Goal: Task Accomplishment & Management: Manage account settings

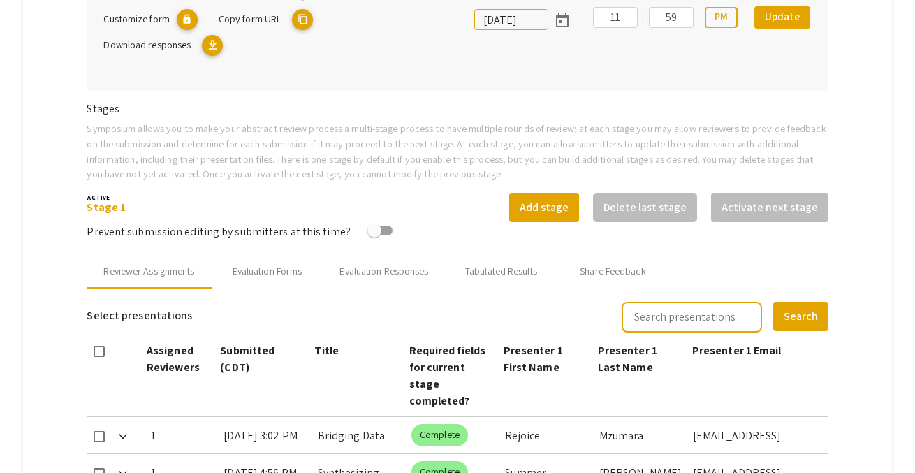
scroll to position [730, 0]
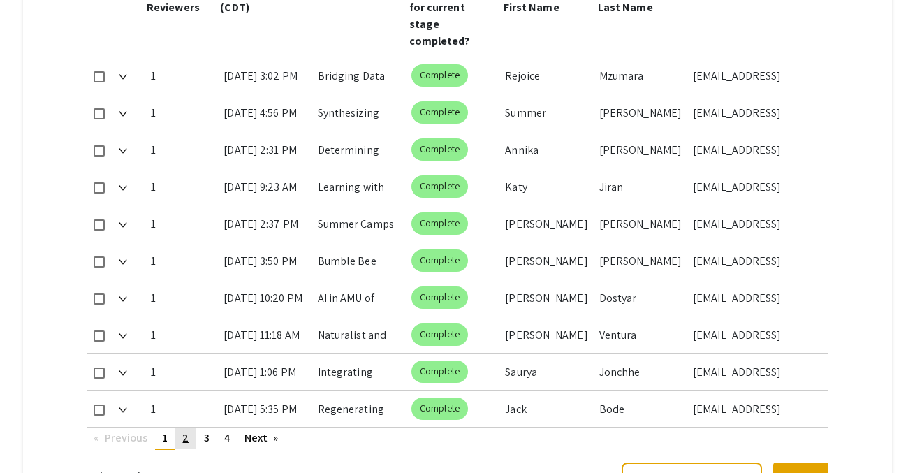
click at [182, 427] on link "page 2" at bounding box center [185, 437] width 20 height 21
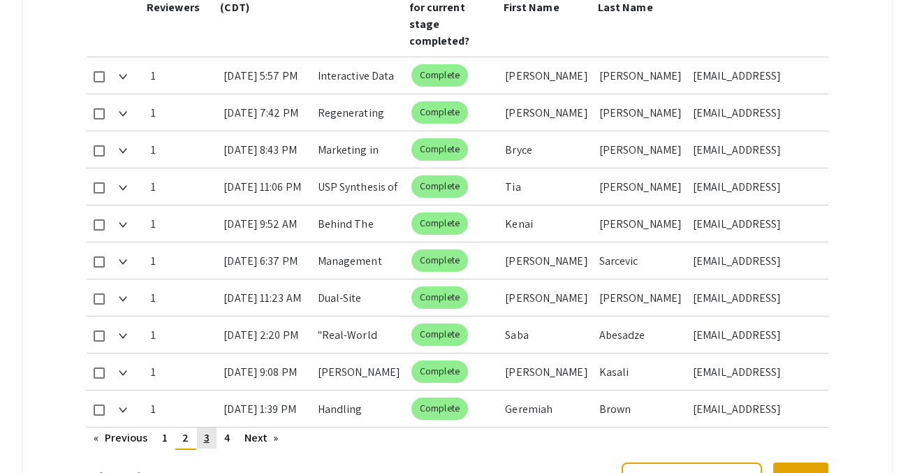
click at [210, 427] on link "page 3" at bounding box center [207, 437] width 20 height 21
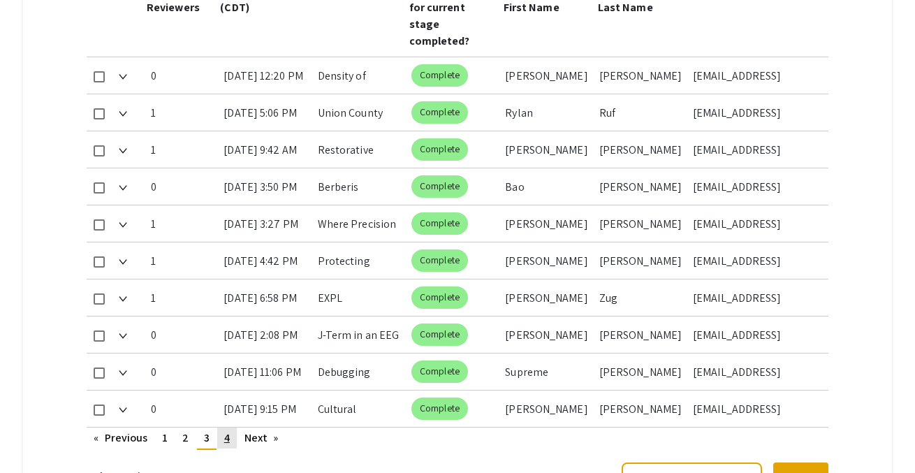
click at [222, 427] on link "page 4" at bounding box center [227, 437] width 20 height 21
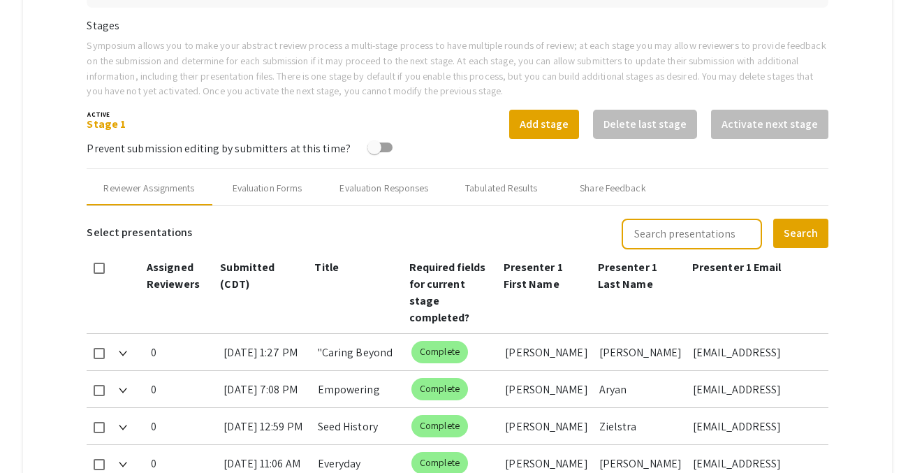
scroll to position [234, 0]
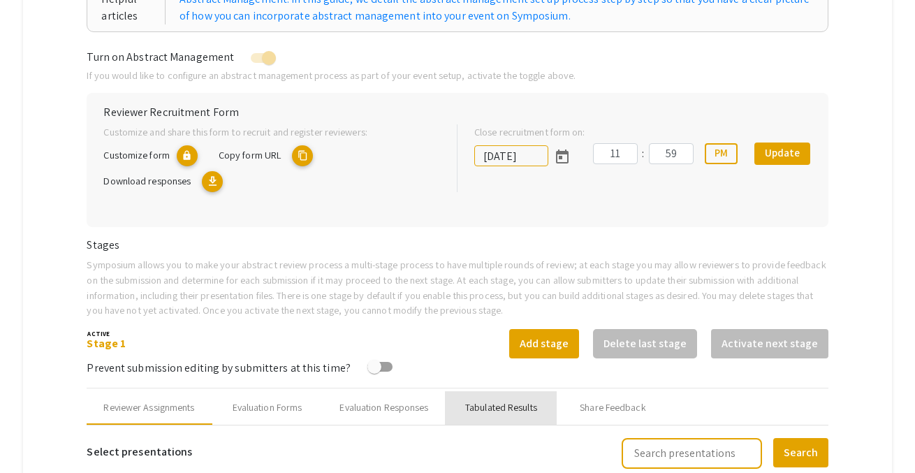
click at [492, 407] on div "Tabulated Results" at bounding box center [501, 407] width 72 height 15
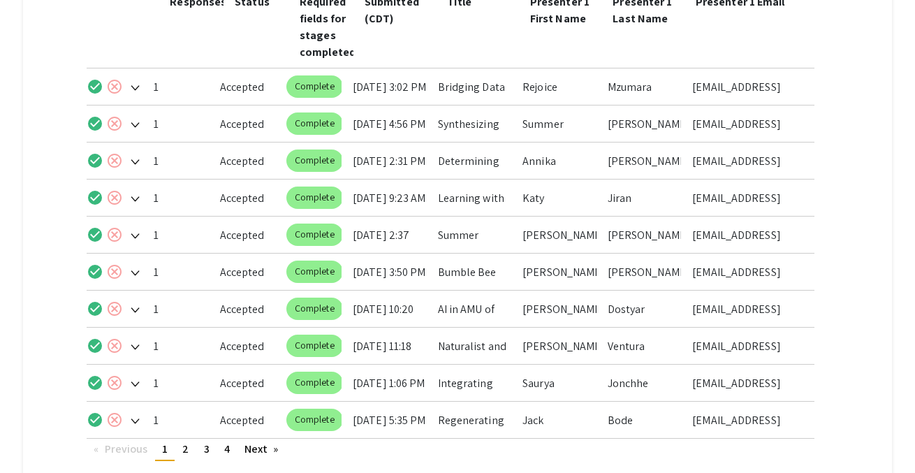
scroll to position [811, 0]
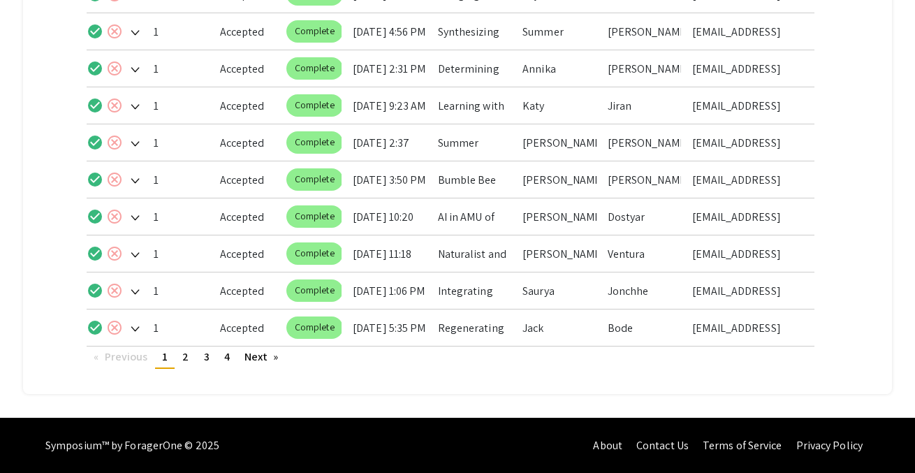
click at [219, 354] on link "page 4" at bounding box center [227, 356] width 20 height 21
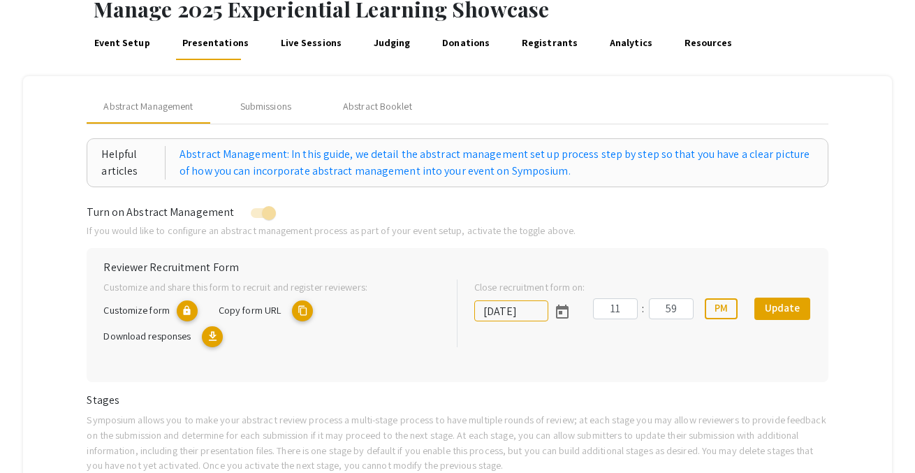
scroll to position [0, 0]
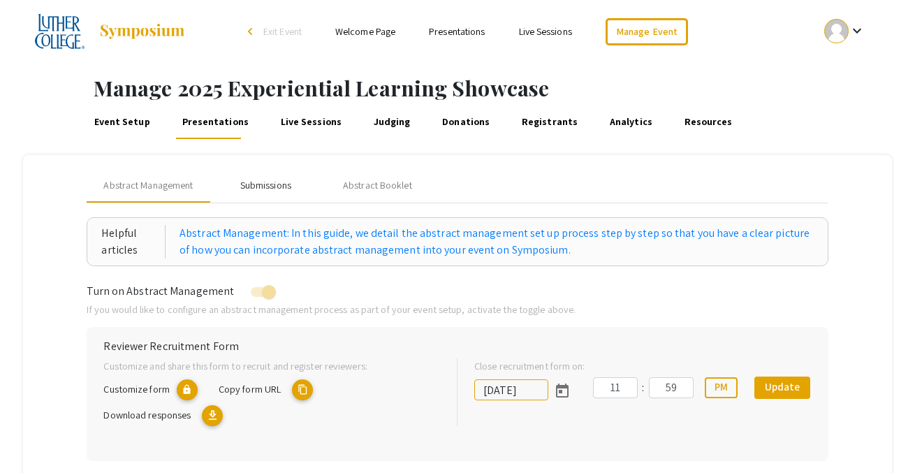
click at [279, 185] on div "Submissions" at bounding box center [265, 185] width 51 height 15
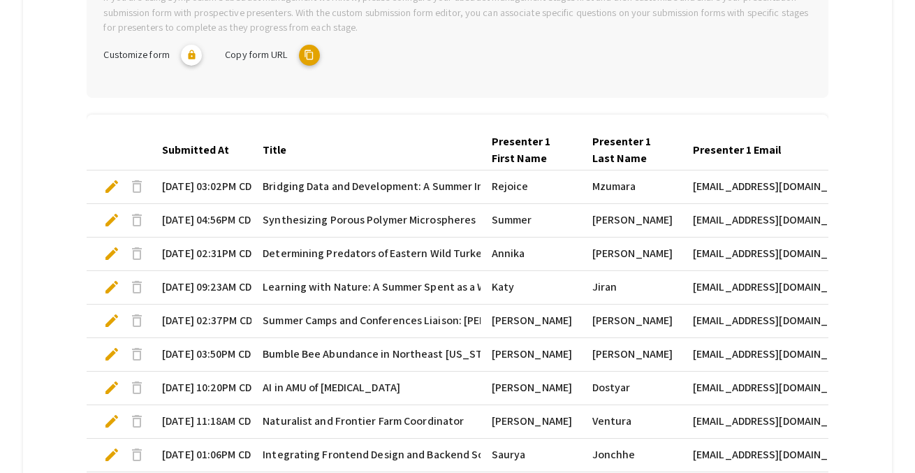
scroll to position [512, 0]
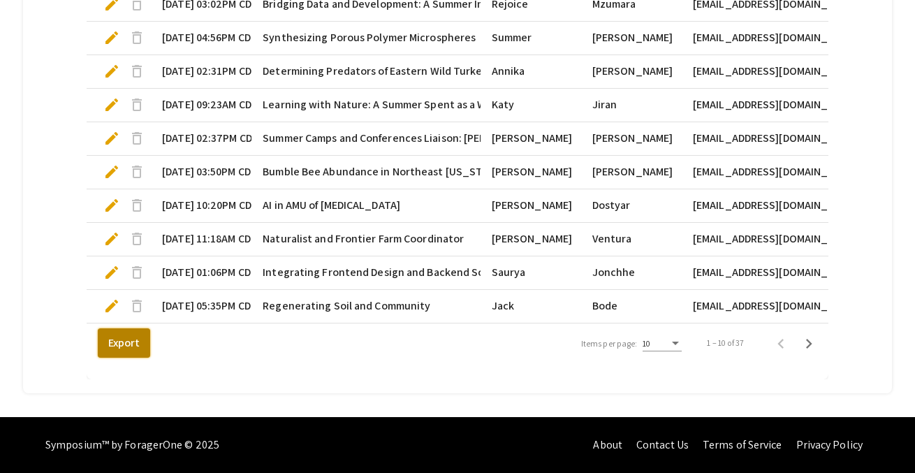
click at [136, 340] on button "Export" at bounding box center [124, 342] width 52 height 29
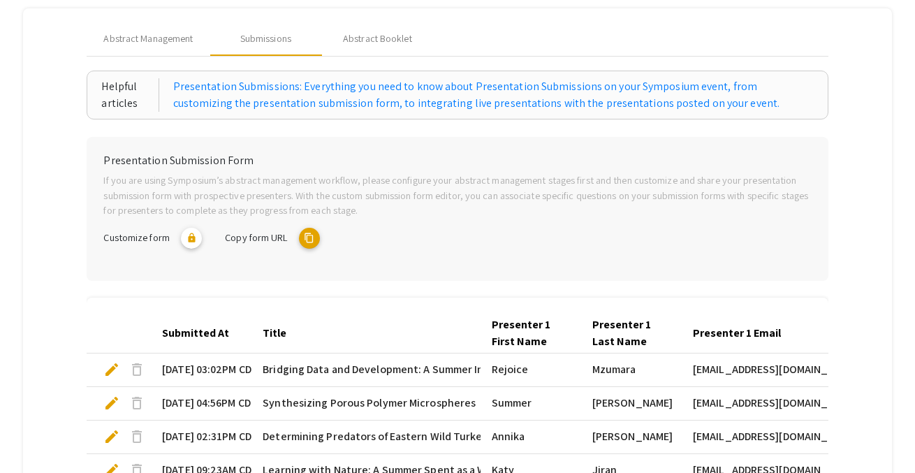
scroll to position [18, 0]
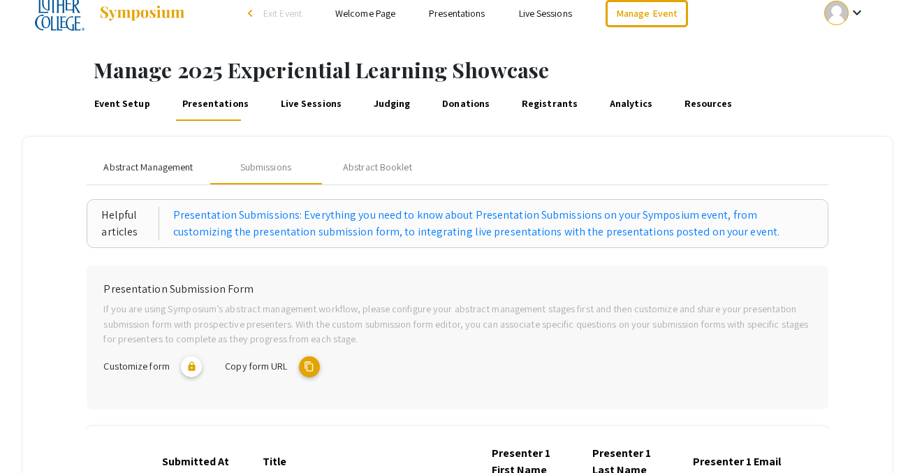
click at [170, 172] on span "Abstract Management" at bounding box center [147, 167] width 89 height 15
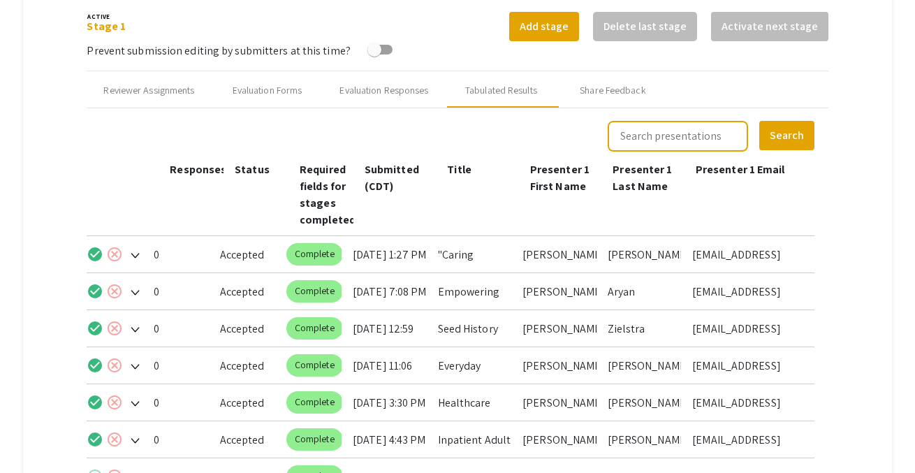
scroll to position [700, 0]
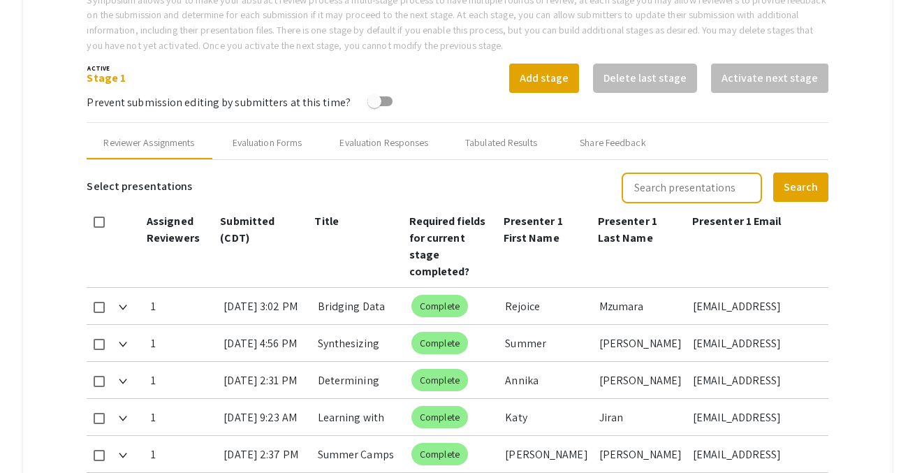
type input "[DATE]"
type input "11"
type input "59"
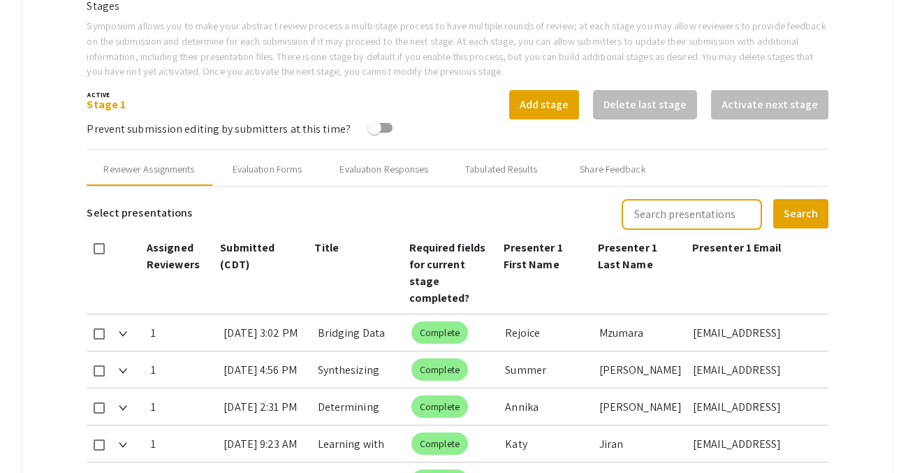
scroll to position [499, 0]
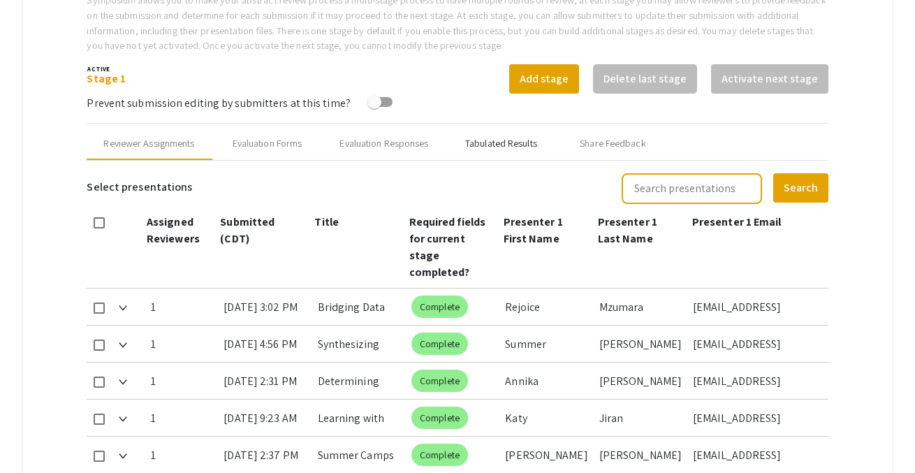
click at [502, 144] on div "Tabulated Results" at bounding box center [501, 143] width 72 height 15
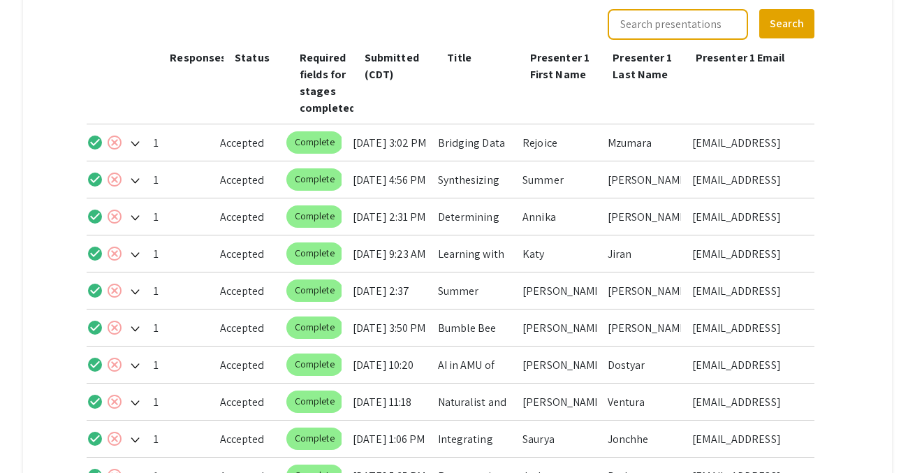
scroll to position [811, 0]
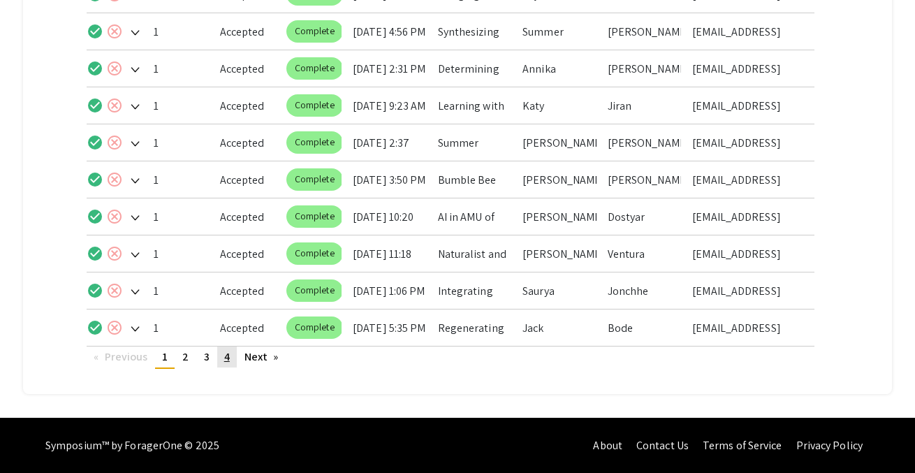
click at [233, 358] on link "page 4" at bounding box center [227, 356] width 20 height 21
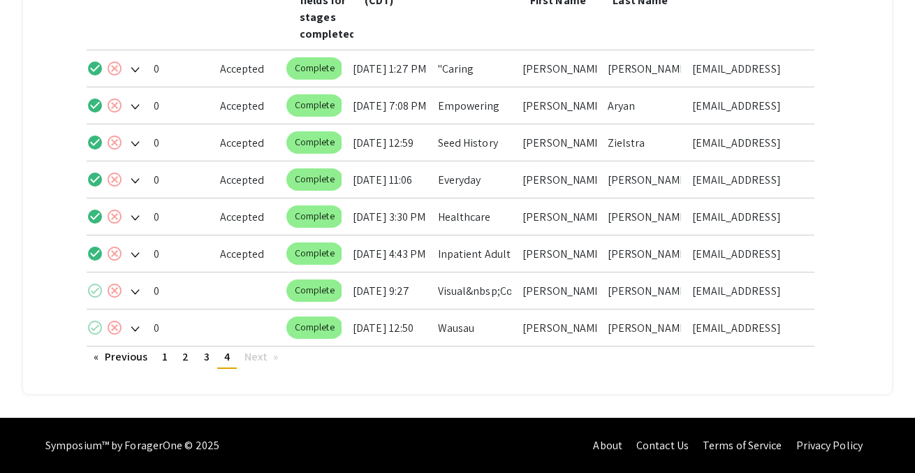
click at [92, 290] on mat-icon "check_circle" at bounding box center [95, 290] width 17 height 17
click at [91, 330] on mat-icon "check_circle" at bounding box center [95, 327] width 17 height 17
click at [205, 361] on span "3" at bounding box center [207, 356] width 6 height 15
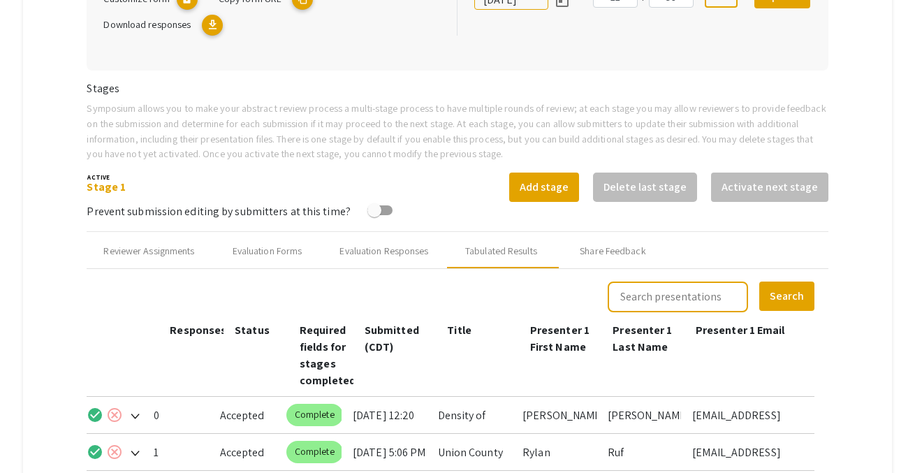
scroll to position [437, 0]
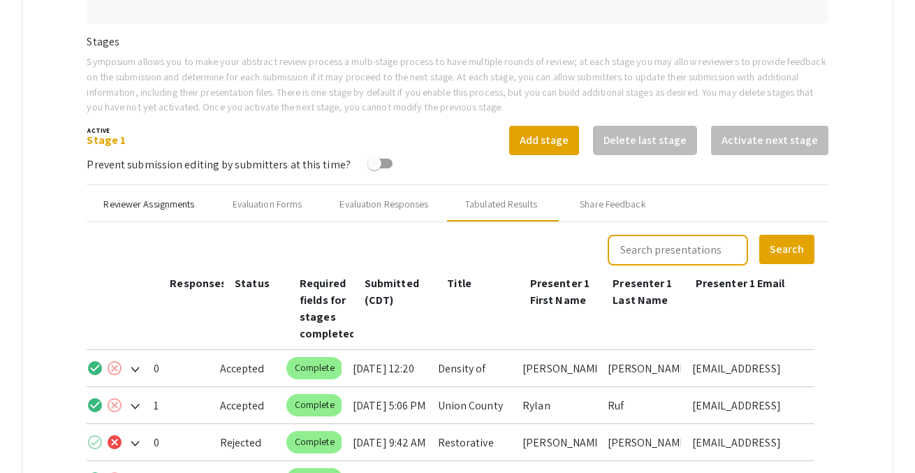
click at [186, 211] on div "Reviewer Assignments" at bounding box center [149, 205] width 124 height 34
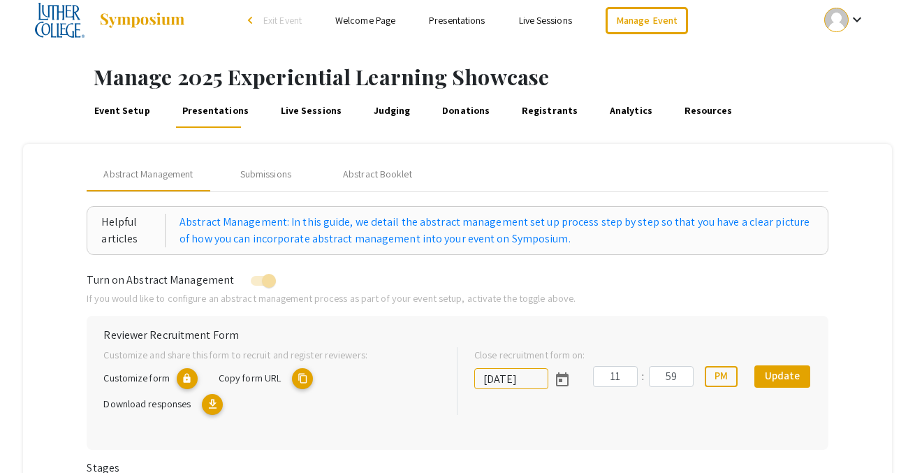
scroll to position [0, 0]
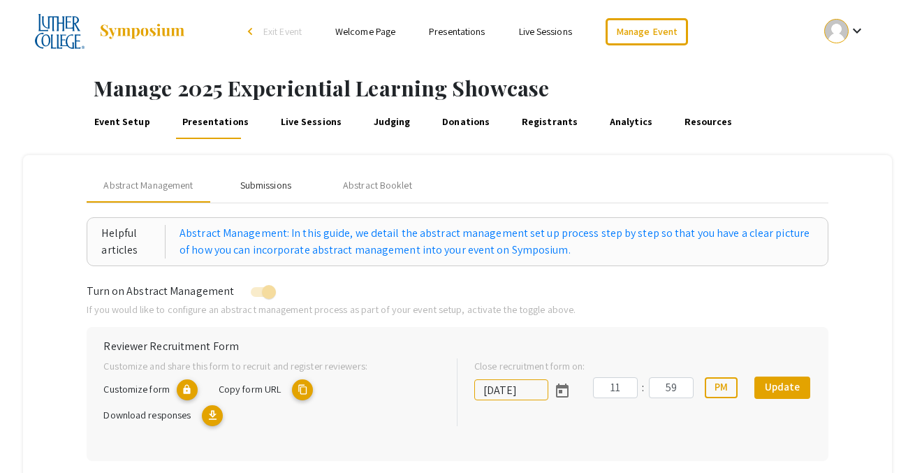
click at [273, 188] on div "Submissions" at bounding box center [265, 185] width 51 height 15
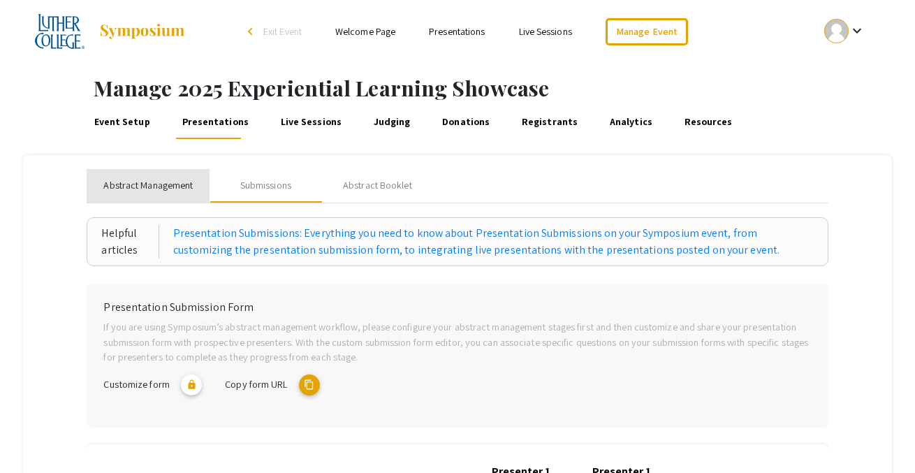
click at [167, 184] on span "Abstract Management" at bounding box center [147, 185] width 89 height 15
